Goal: Find specific fact: Find specific fact

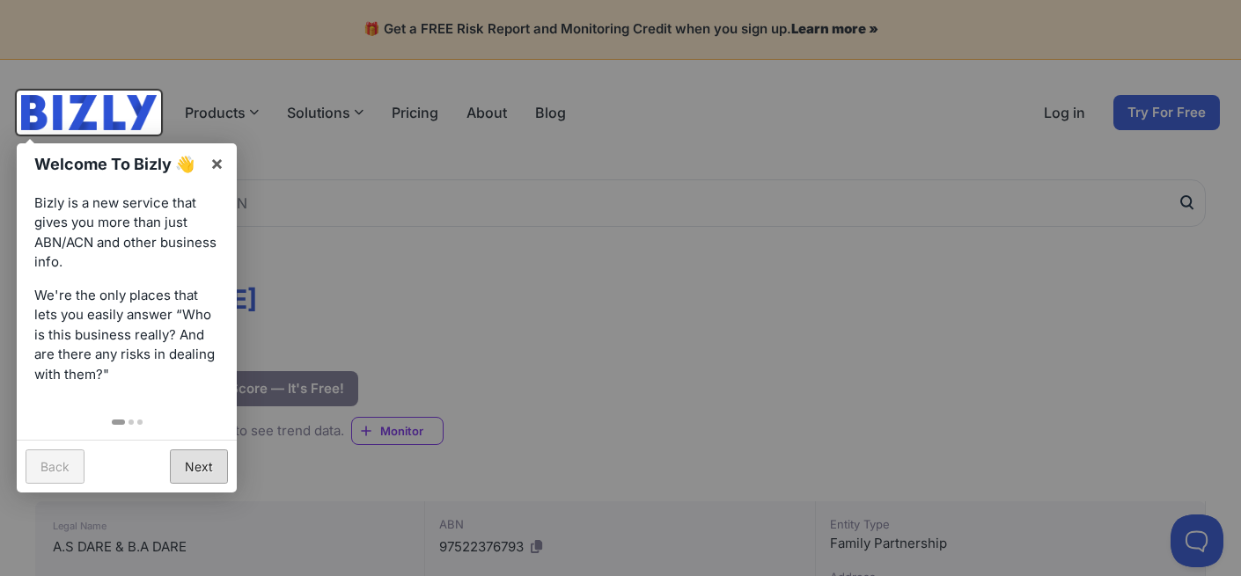
click at [200, 465] on link "Next" at bounding box center [199, 467] width 58 height 34
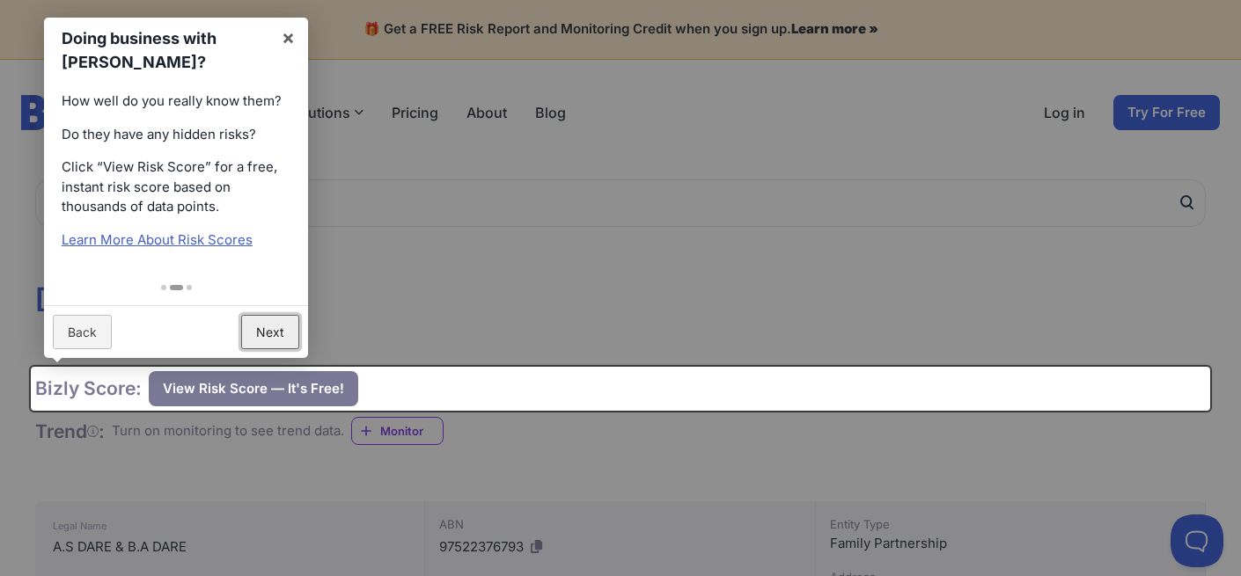
click at [256, 331] on link "Next" at bounding box center [270, 332] width 58 height 34
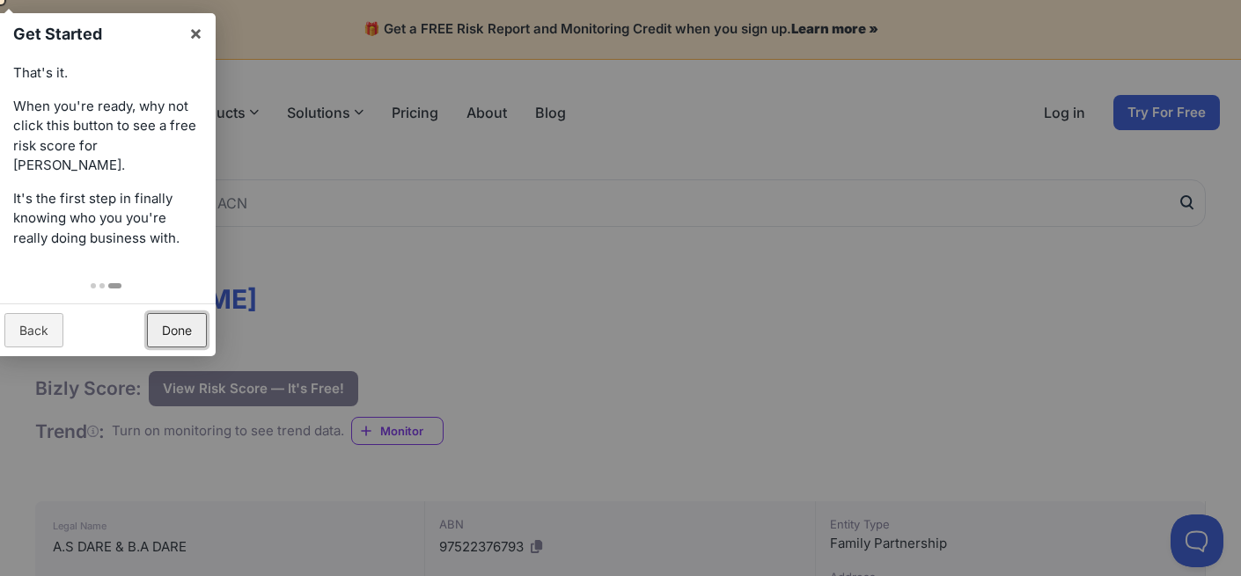
click at [170, 333] on link "Done" at bounding box center [177, 330] width 60 height 34
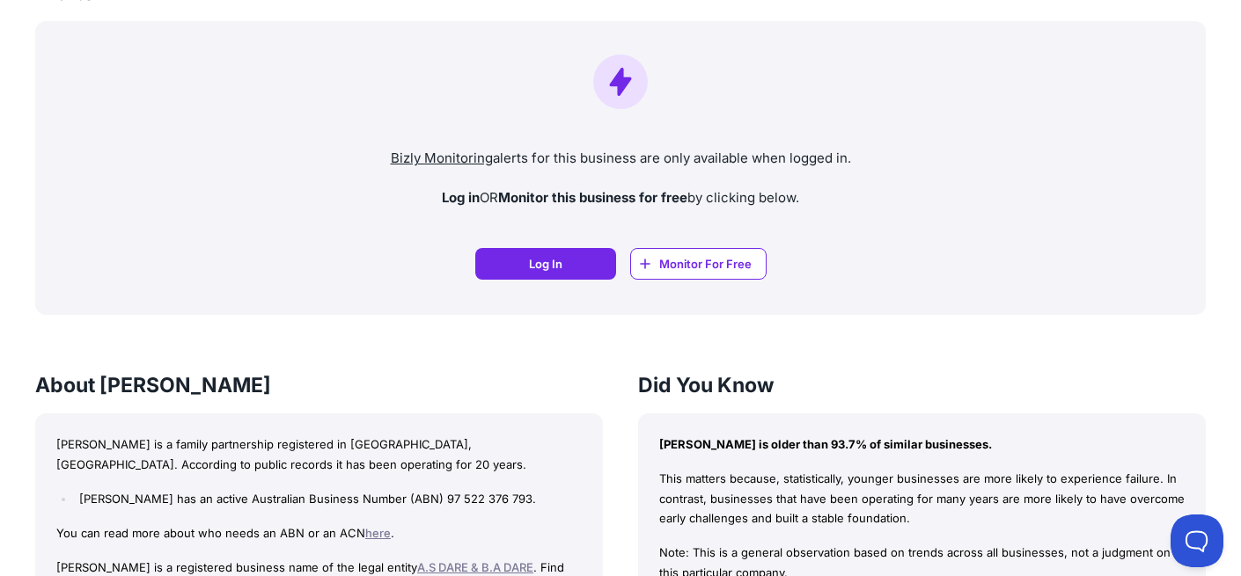
scroll to position [1281, 0]
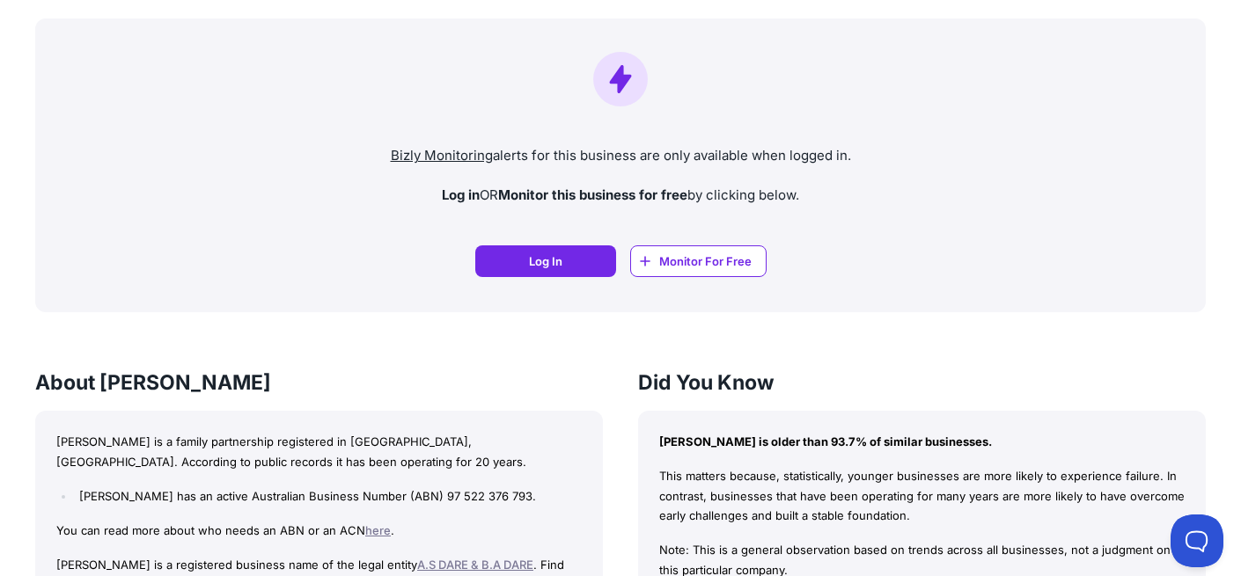
click at [298, 441] on p "[PERSON_NAME] is a family partnership registered in [GEOGRAPHIC_DATA], [GEOGRAP…" at bounding box center [318, 452] width 525 height 40
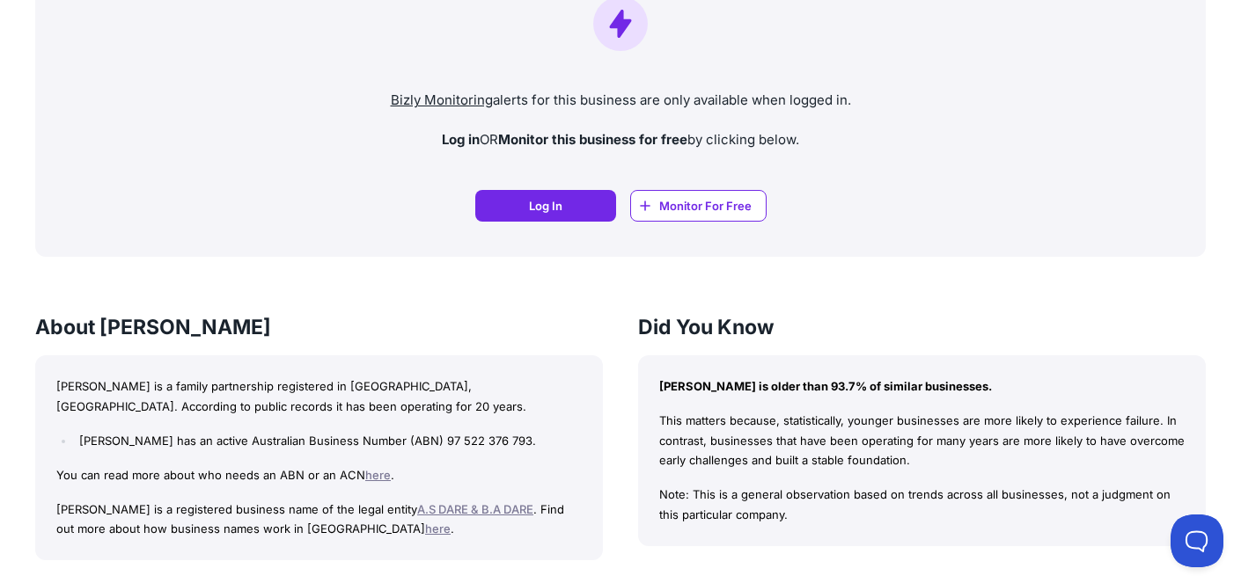
scroll to position [1351, 0]
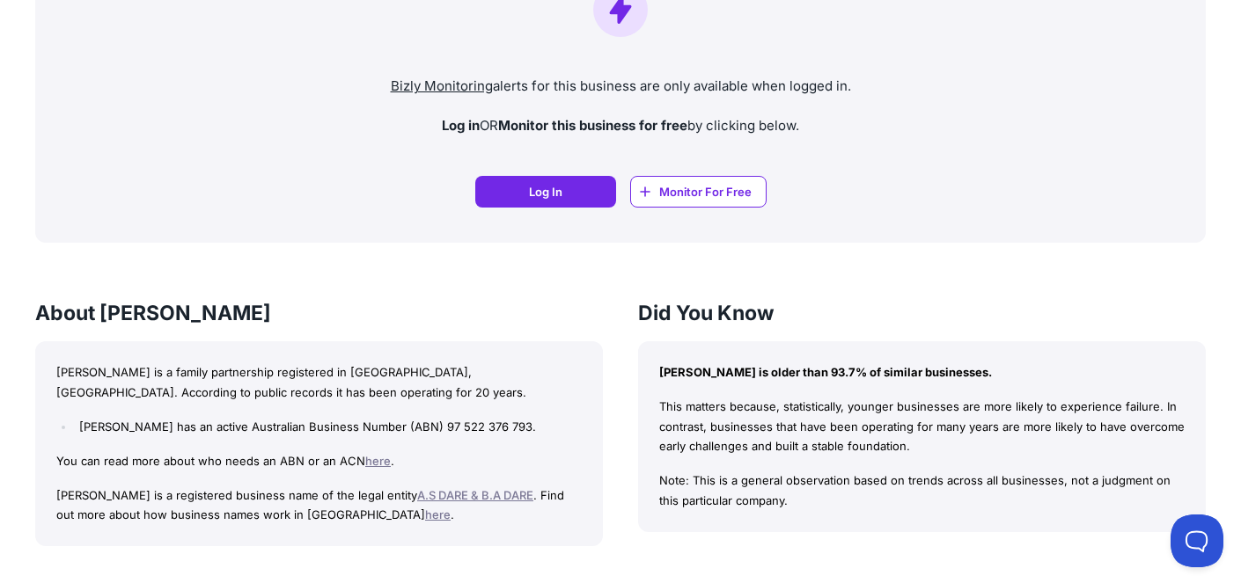
click at [315, 436] on div "BRETT ANDREW DARE is a family partnership registered in QLD, Australia. Accordi…" at bounding box center [319, 443] width 568 height 205
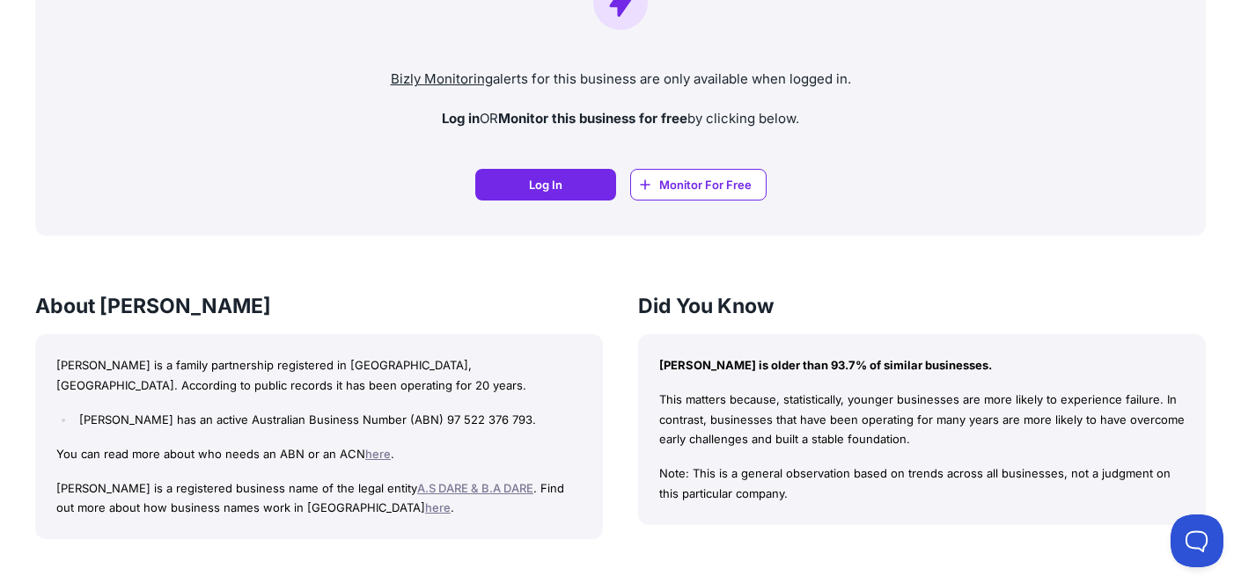
scroll to position [1361, 0]
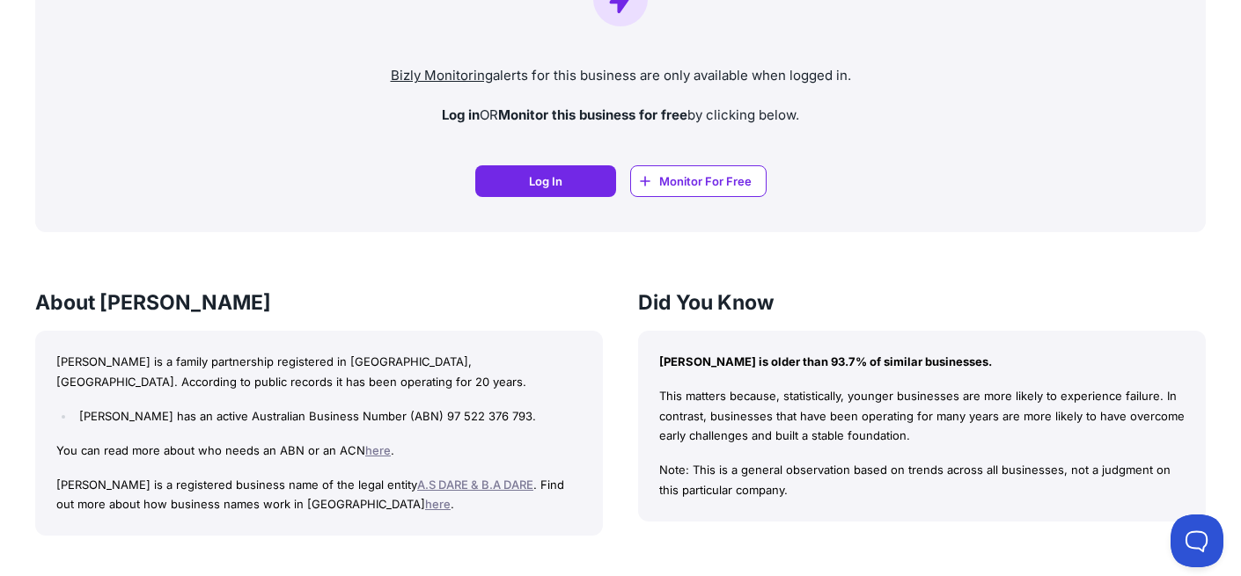
click at [454, 487] on link "A.S DARE & B.A DARE" at bounding box center [475, 485] width 116 height 14
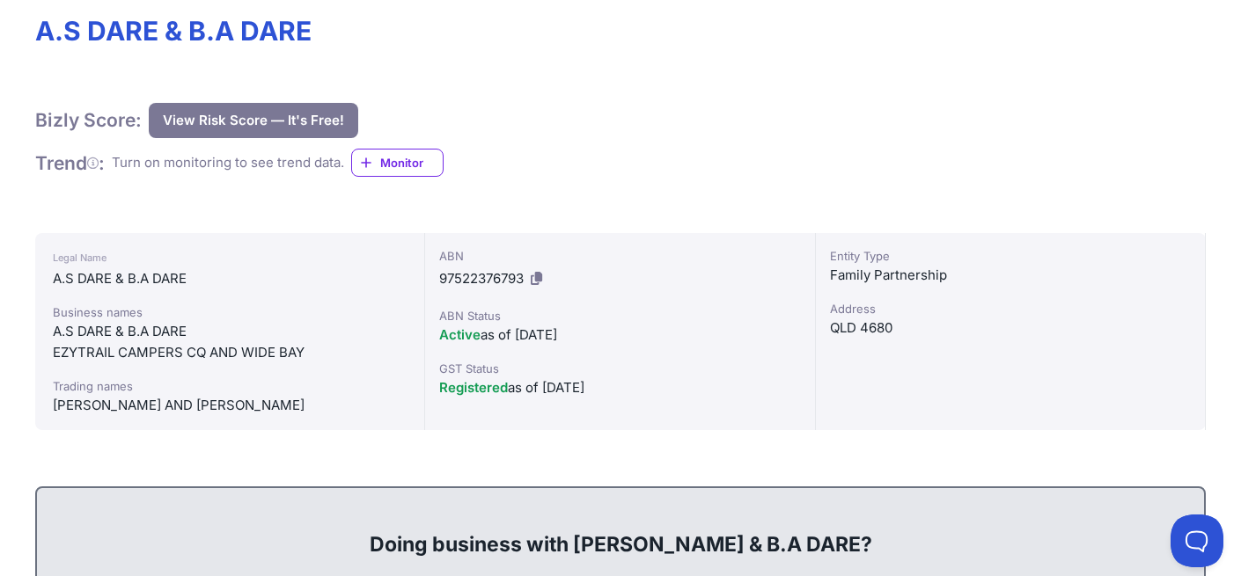
scroll to position [275, 0]
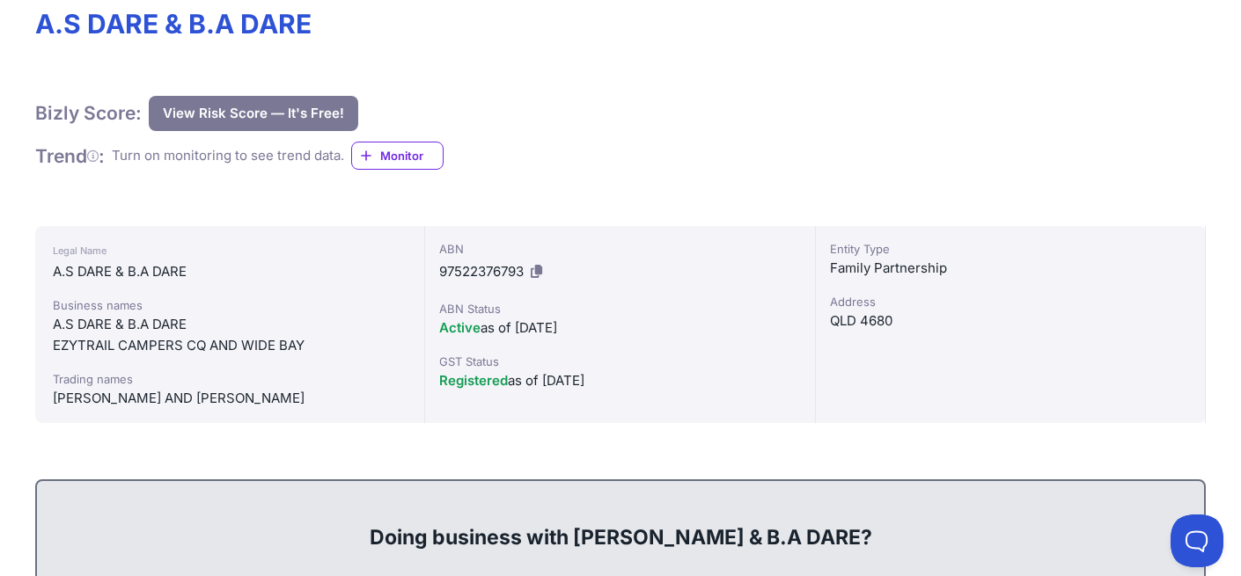
drag, startPoint x: 399, startPoint y: 390, endPoint x: 66, endPoint y: 404, distance: 333.8
click at [35, 402] on div "Legal Name A.S DARE & B.A DARE Business names A.S DARE & B.A DARE EZYTRAIL CAMP…" at bounding box center [230, 324] width 390 height 197
copy div "[PERSON_NAME] AND [PERSON_NAME]"
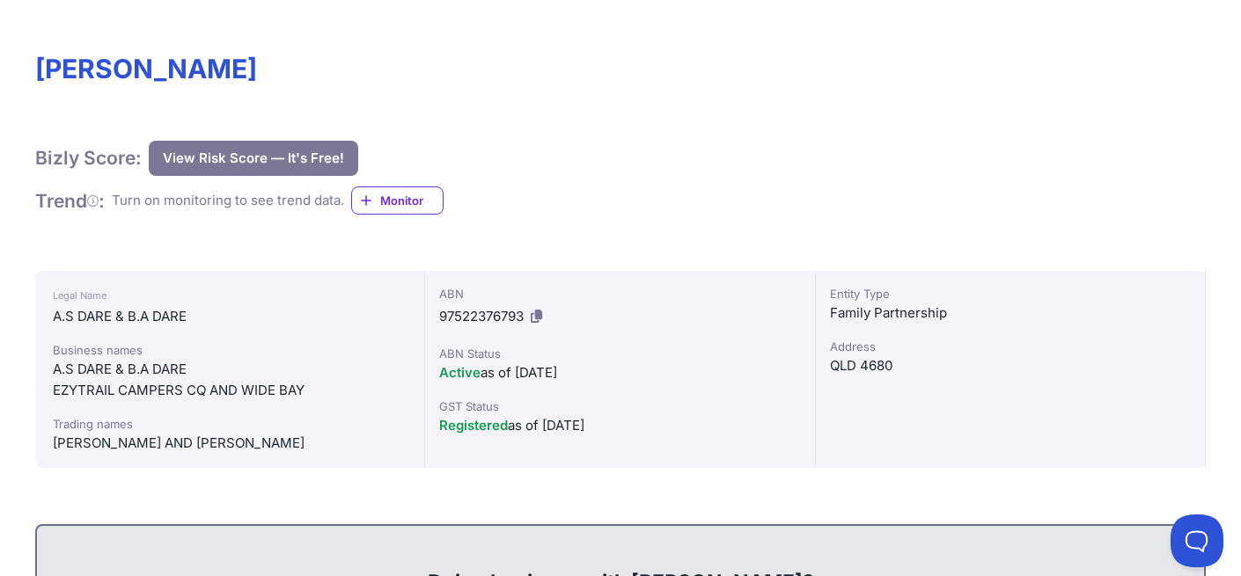
scroll to position [233, 0]
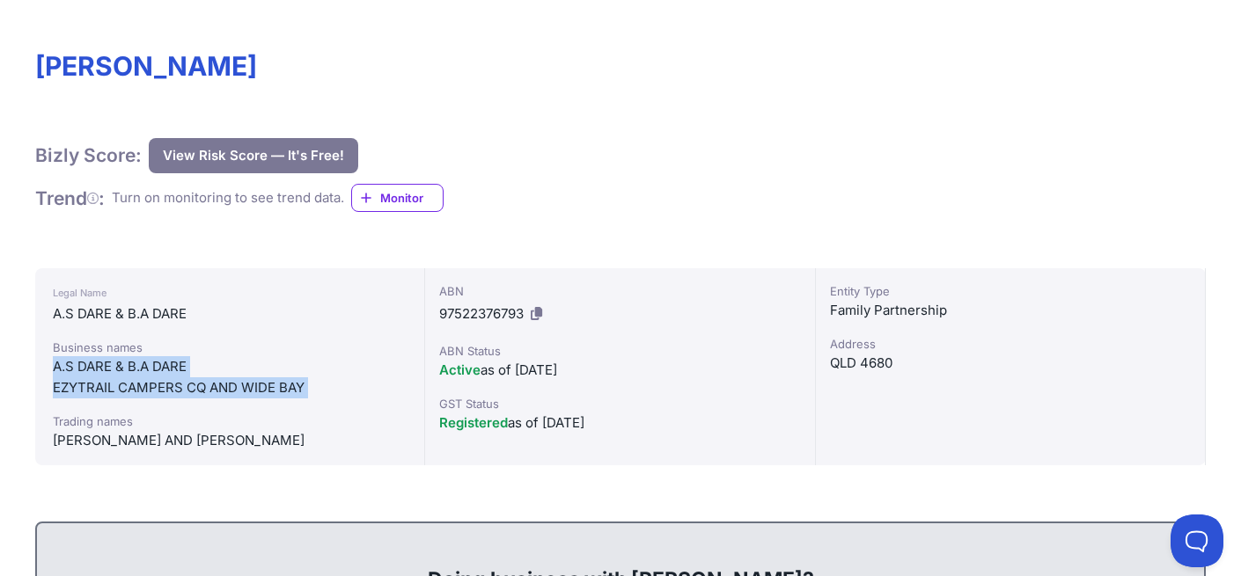
drag, startPoint x: 53, startPoint y: 365, endPoint x: 328, endPoint y: 403, distance: 278.0
click at [328, 403] on div "Business names A.S DARE & B.A DARE EZYTRAIL CAMPERS CQ AND WIDE BAY Trading nam…" at bounding box center [230, 395] width 354 height 113
copy div "A.S DARE & B.A DARE EZYTRAIL CAMPERS CQ AND WIDE BAY"
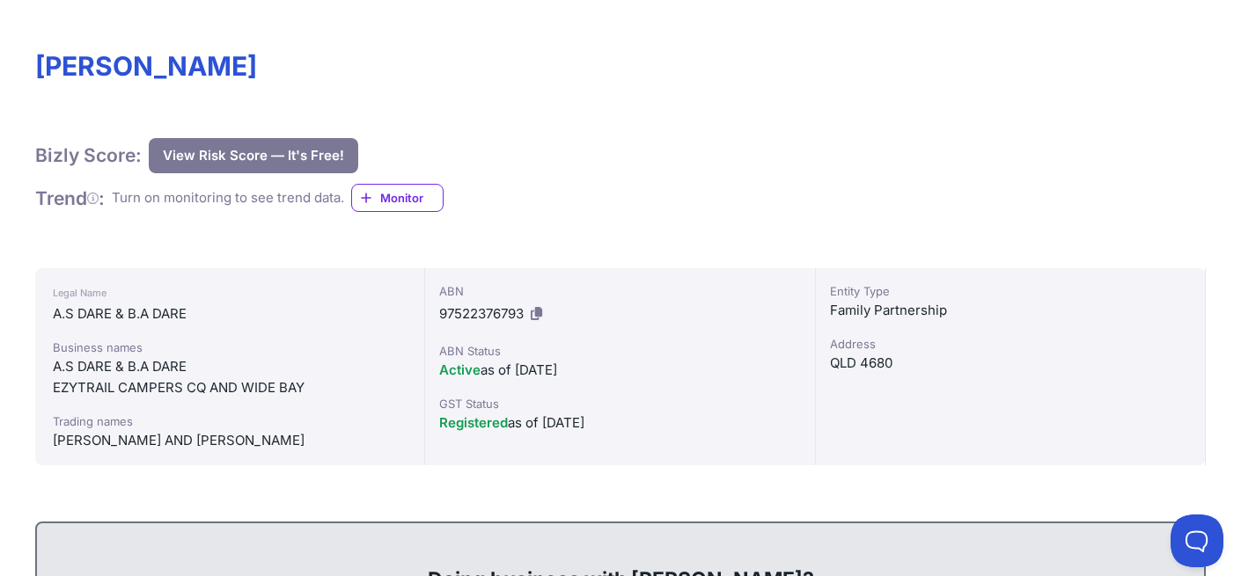
click at [328, 304] on div "A.S DARE & B.A DARE" at bounding box center [230, 314] width 354 height 21
drag, startPoint x: 52, startPoint y: 439, endPoint x: 194, endPoint y: 441, distance: 142.5
click at [194, 441] on div "[PERSON_NAME] AND [PERSON_NAME]" at bounding box center [230, 440] width 354 height 21
copy div "[PERSON_NAME]"
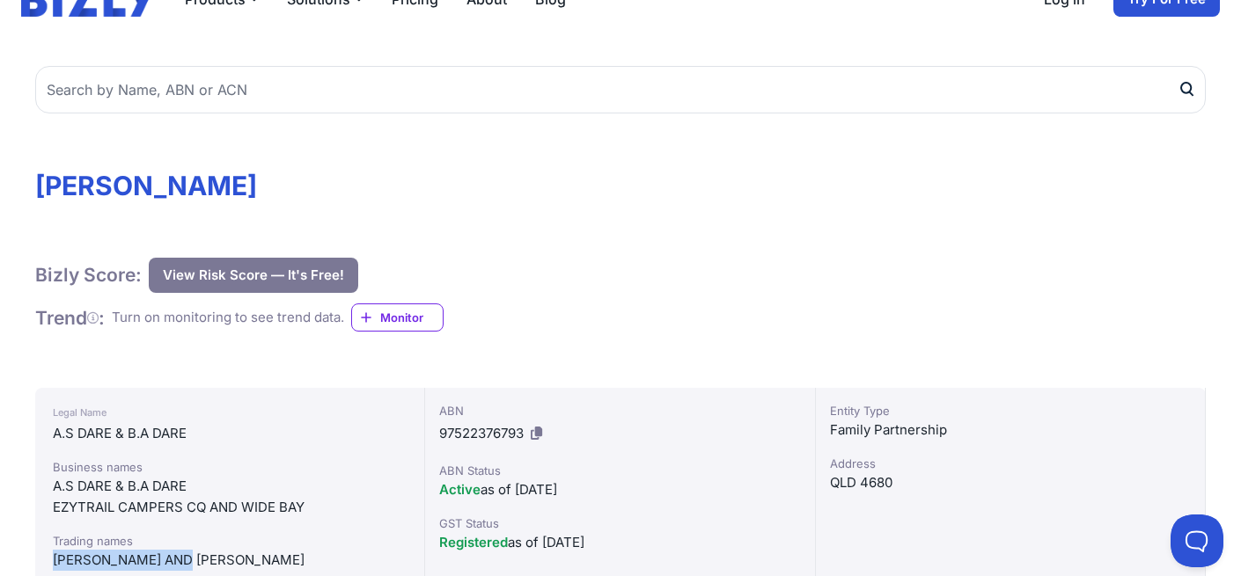
scroll to position [255, 0]
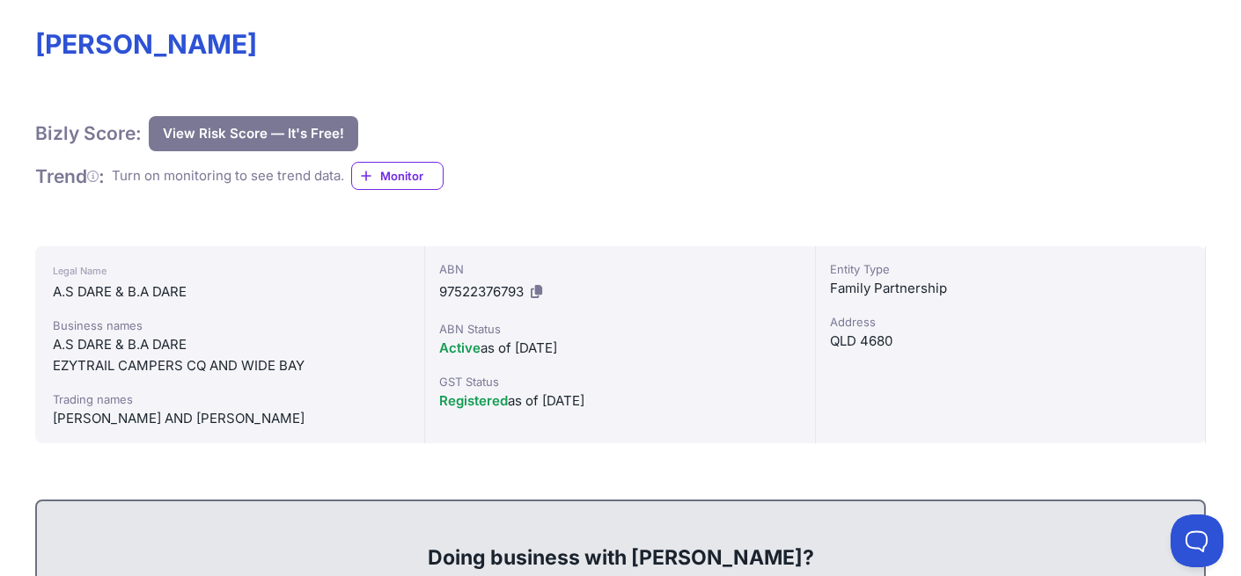
click at [412, 377] on div "Legal Name A.S DARE & B.A DARE Business names A.S DARE & B.A DARE EZYTRAIL CAMP…" at bounding box center [230, 344] width 390 height 197
